Goal: Transaction & Acquisition: Subscribe to service/newsletter

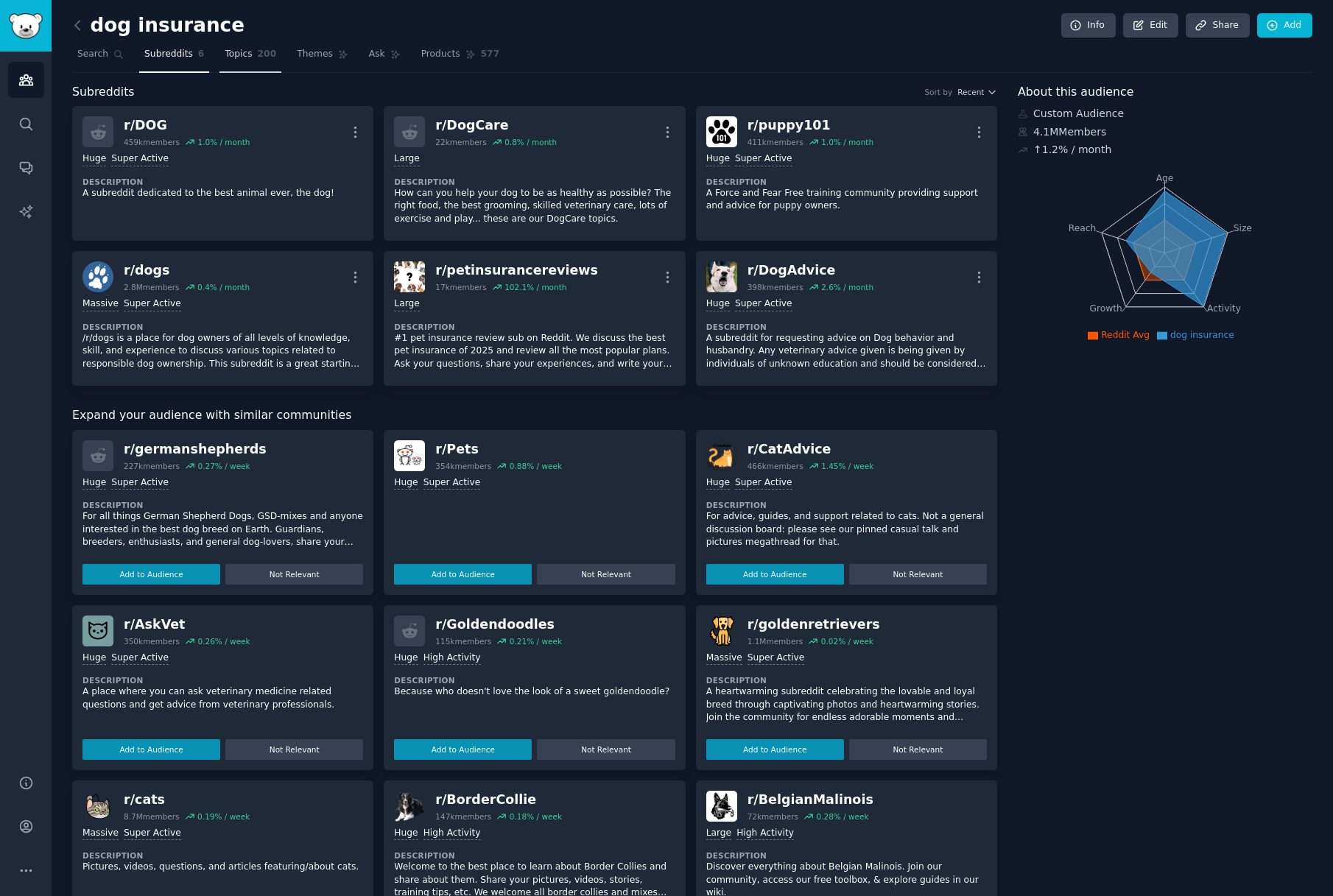
click at [271, 61] on link "Topics 200" at bounding box center [250, 58] width 62 height 31
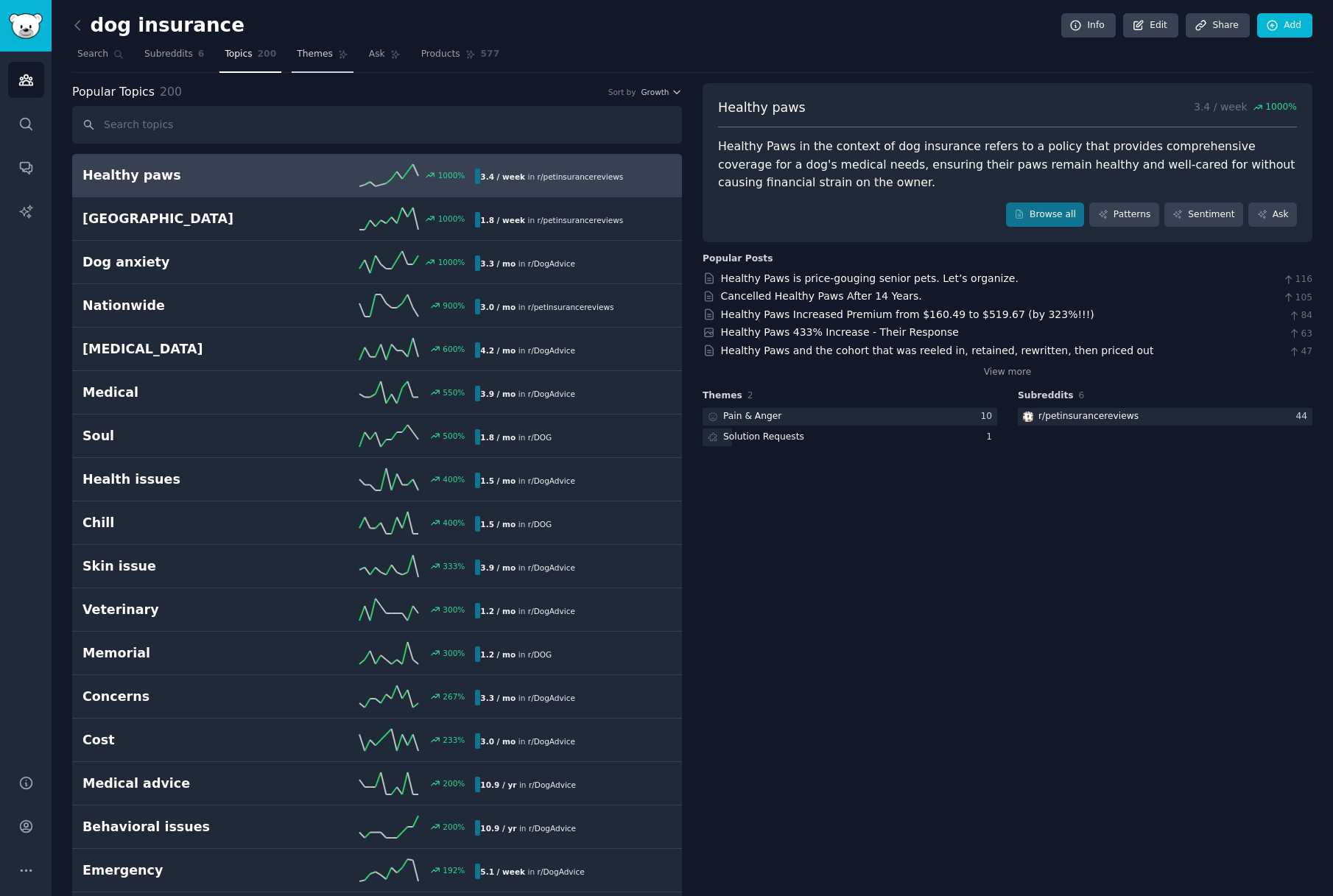
click at [299, 59] on span "Themes" at bounding box center [315, 54] width 36 height 14
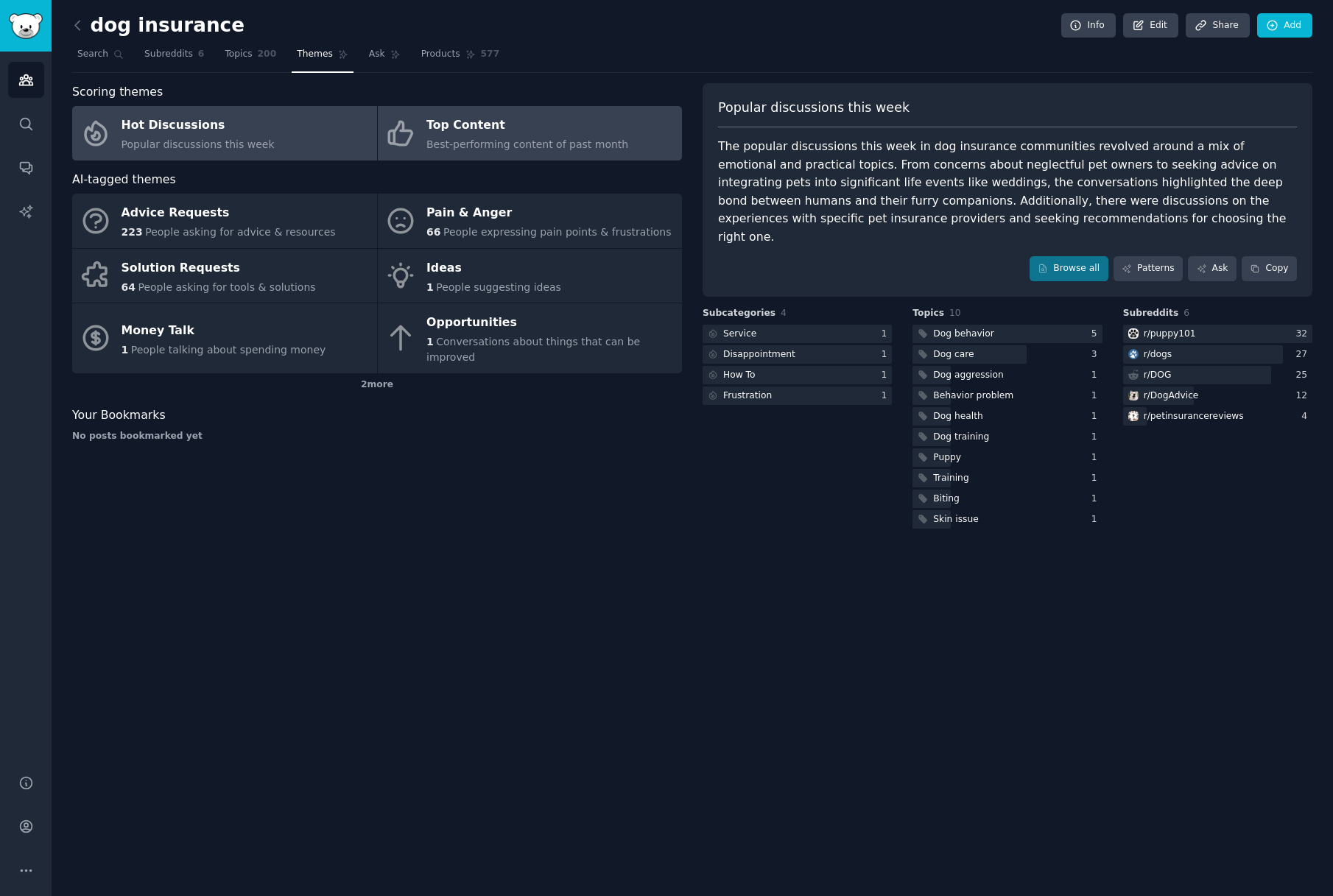
click at [473, 138] on span "Best-performing content of past month" at bounding box center [527, 144] width 202 height 12
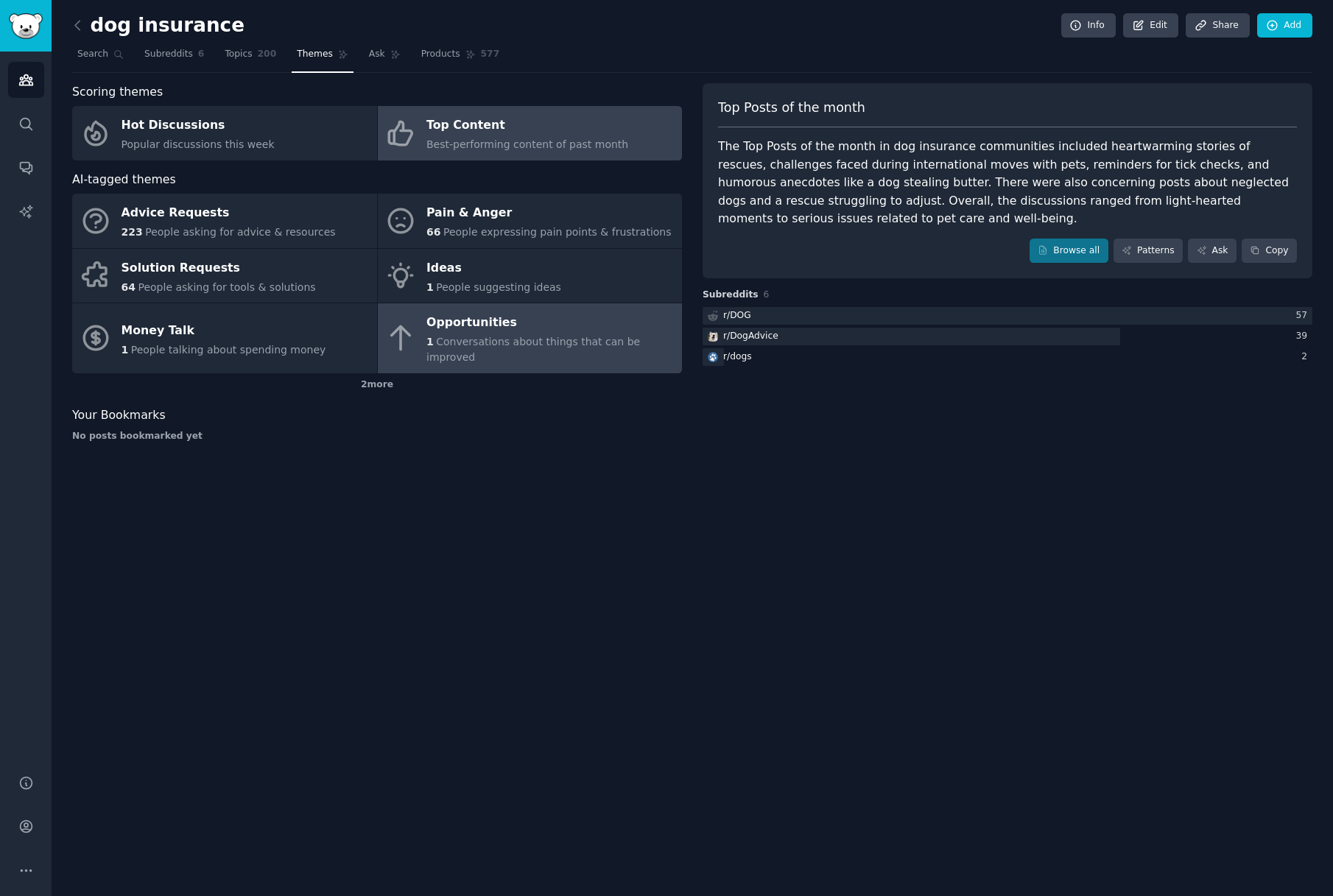
click at [469, 325] on div "Opportunities" at bounding box center [550, 323] width 248 height 24
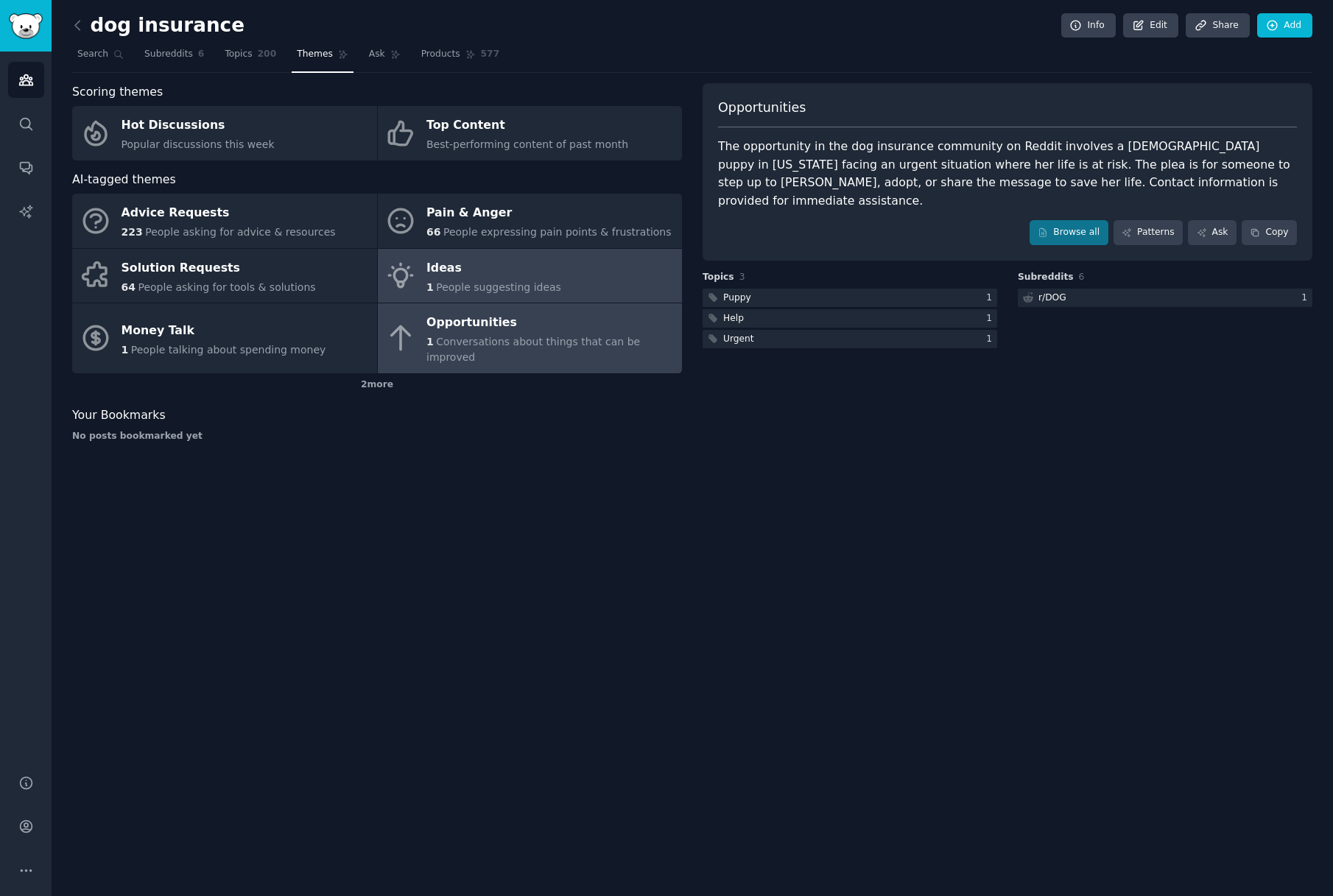
click at [476, 291] on span "People suggesting ideas" at bounding box center [499, 288] width 126 height 12
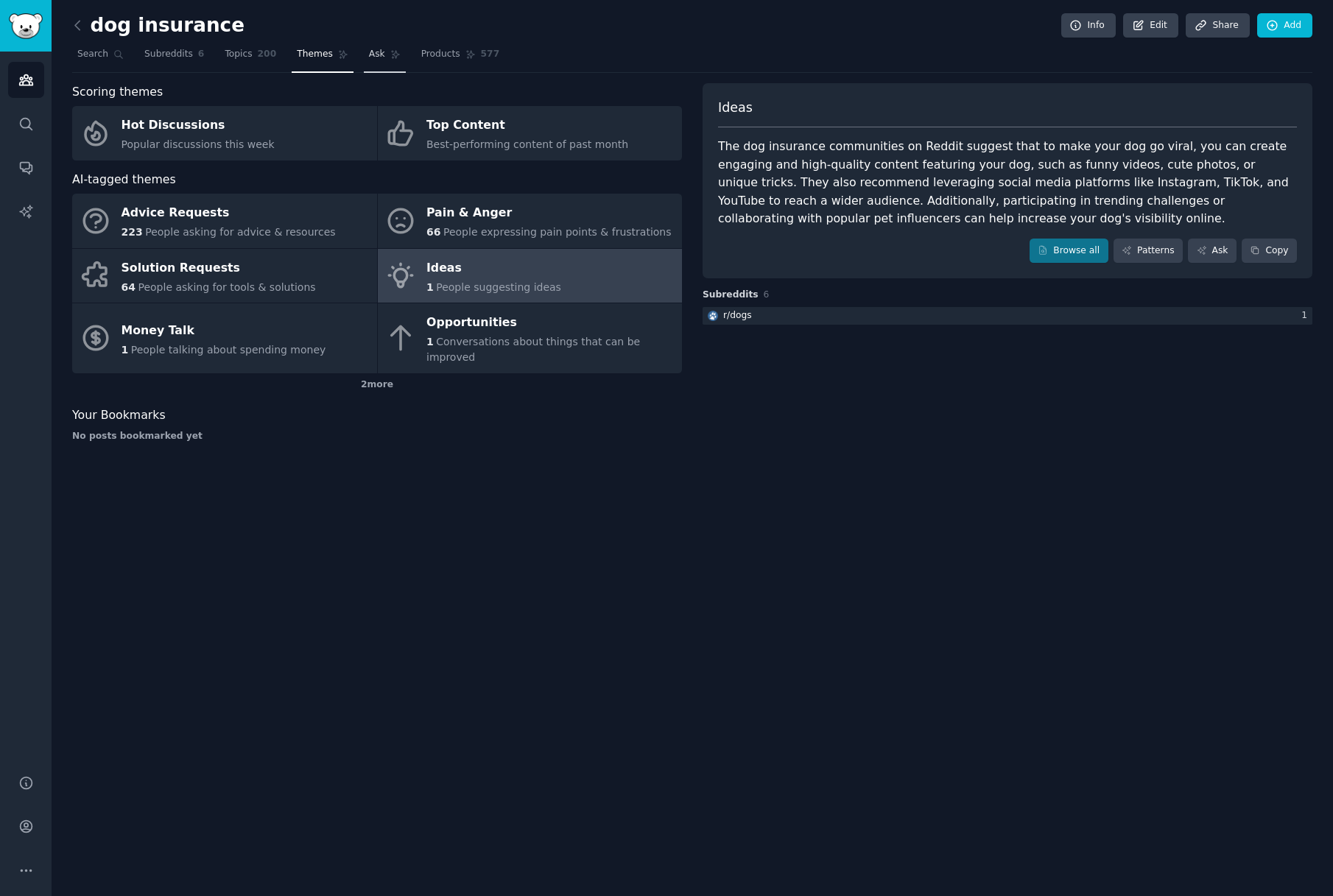
click at [364, 58] on link "Ask" at bounding box center [384, 58] width 42 height 31
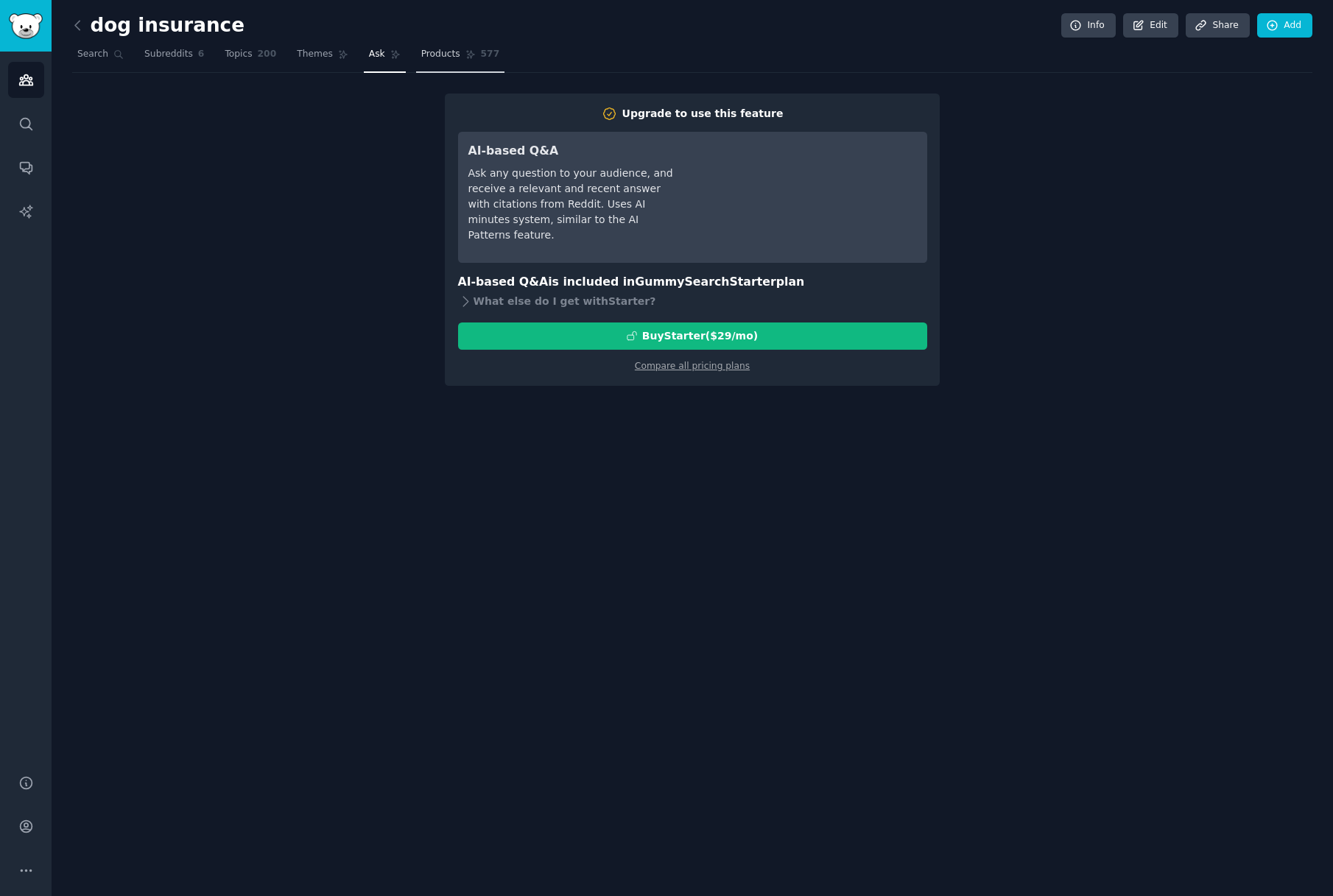
click at [416, 57] on link "Products 577" at bounding box center [460, 58] width 88 height 31
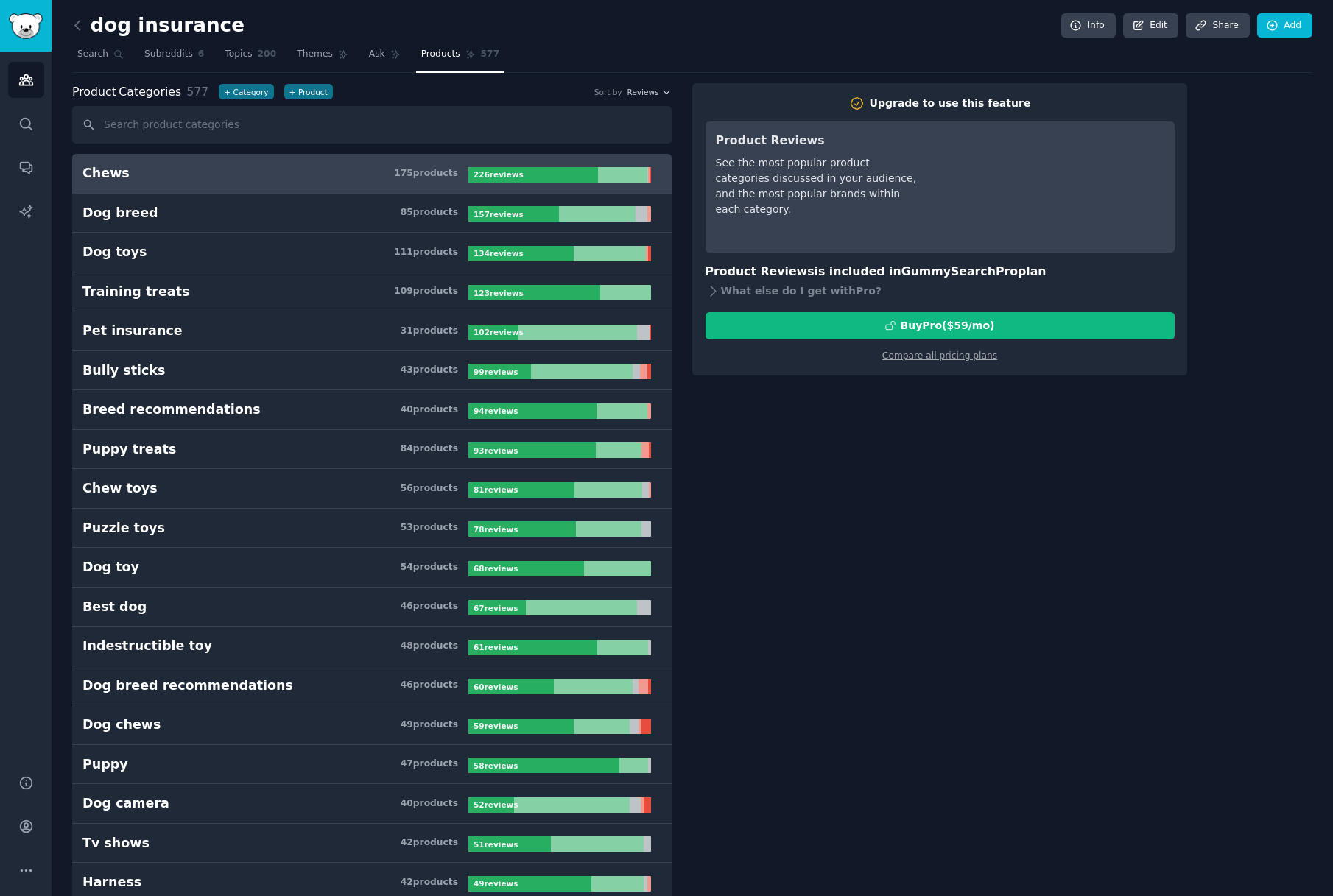
click at [182, 169] on h3 "Chews 175 product s" at bounding box center [275, 174] width 386 height 19
click at [31, 824] on icon "Sidebar" at bounding box center [26, 826] width 15 height 15
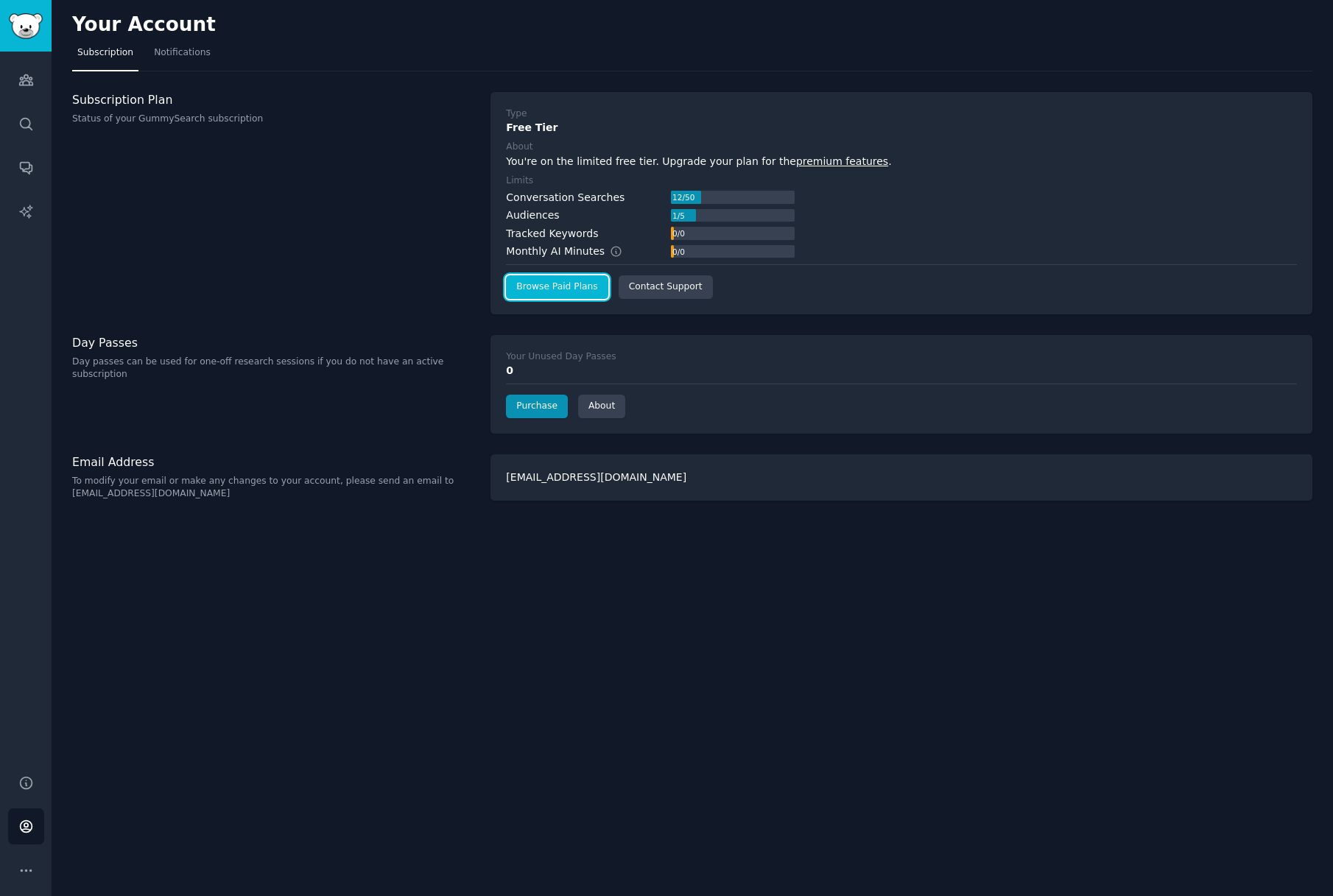
click at [574, 294] on link "Browse Paid Plans" at bounding box center [557, 288] width 102 height 24
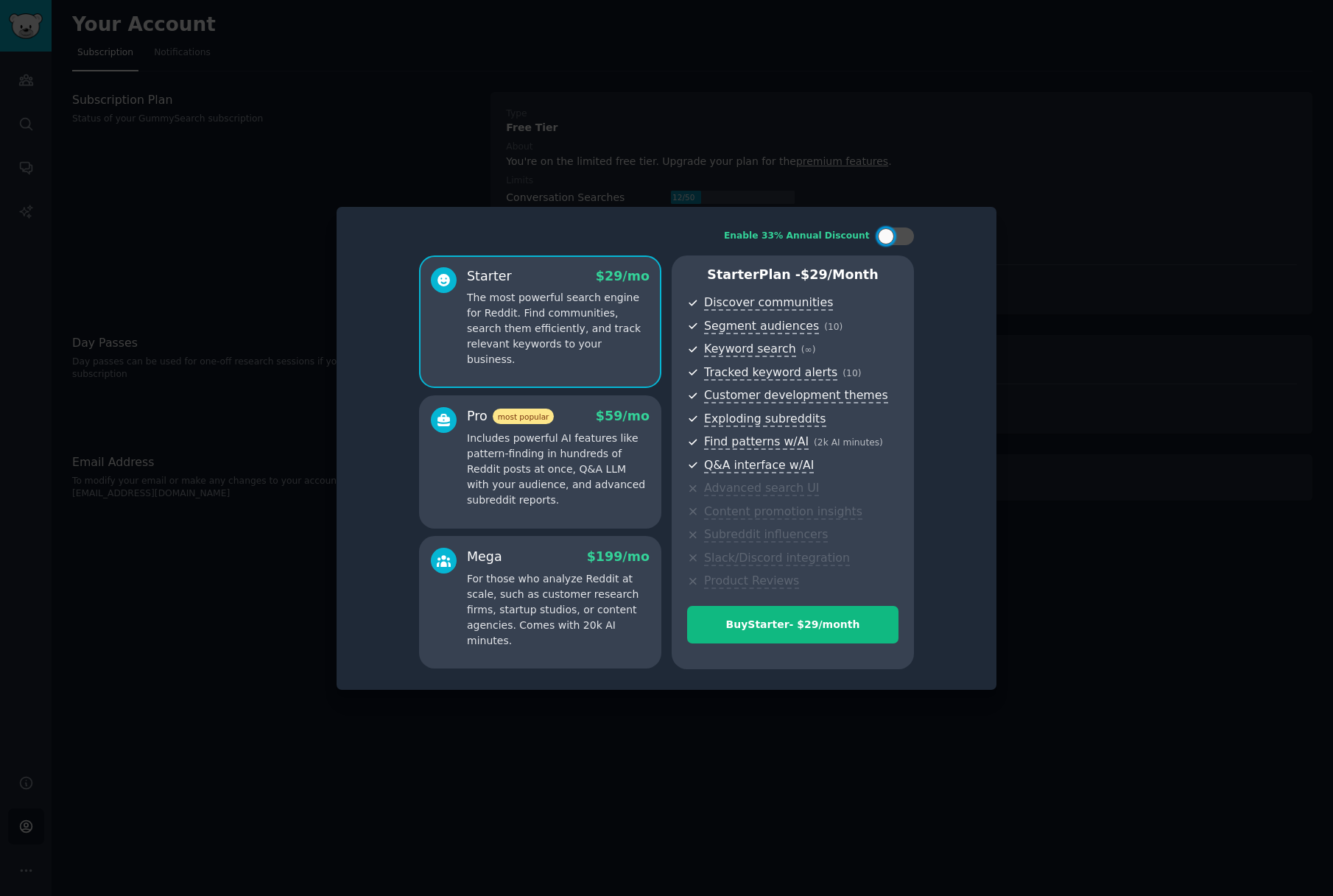
click at [980, 312] on div "Enable 33% Annual Discount Starter $ 29 /mo The most powerful search engine for…" at bounding box center [666, 448] width 639 height 462
click at [1054, 221] on div at bounding box center [666, 448] width 1333 height 896
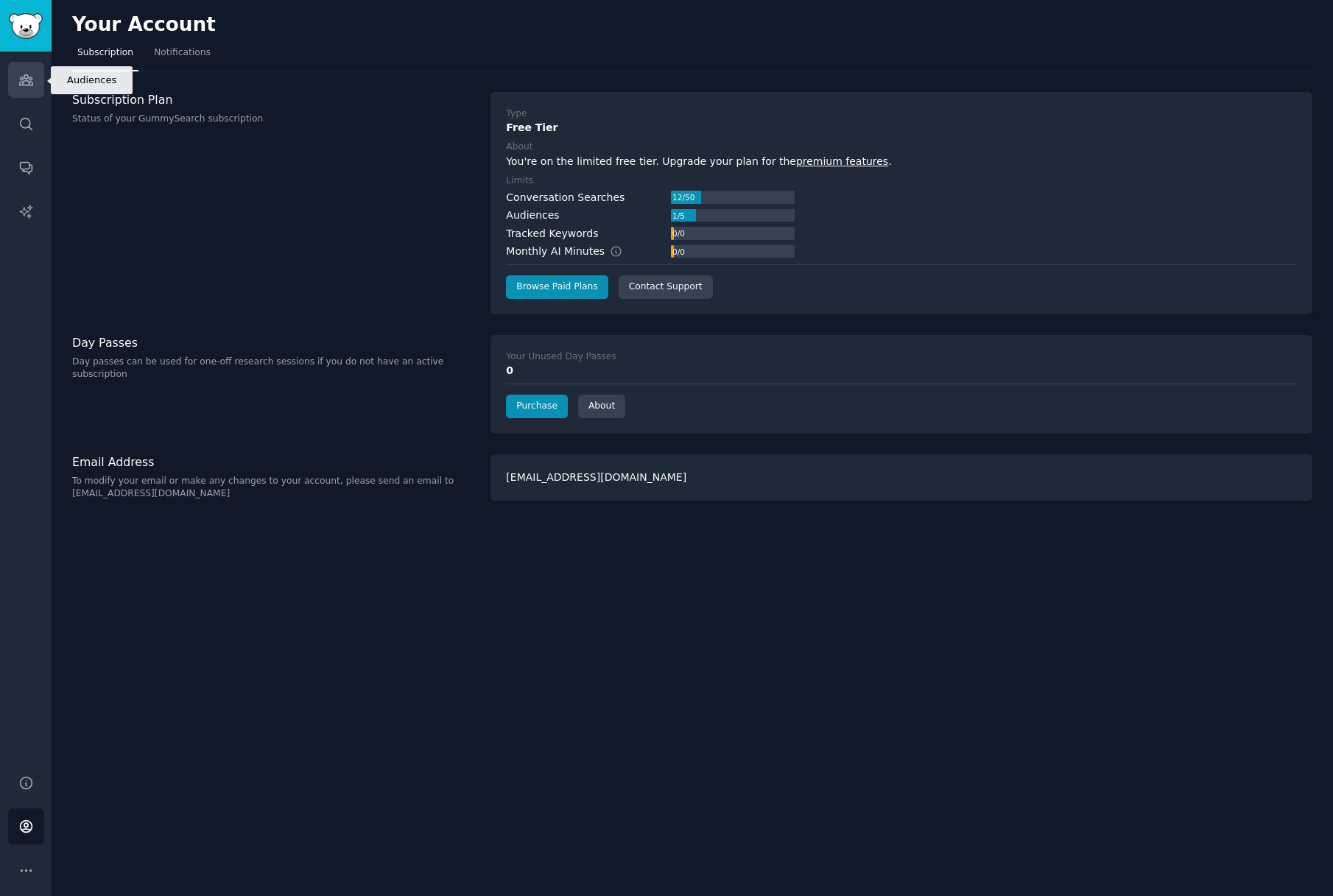
click at [36, 93] on link "Audiences" at bounding box center [26, 80] width 36 height 36
